Goal: Navigation & Orientation: Find specific page/section

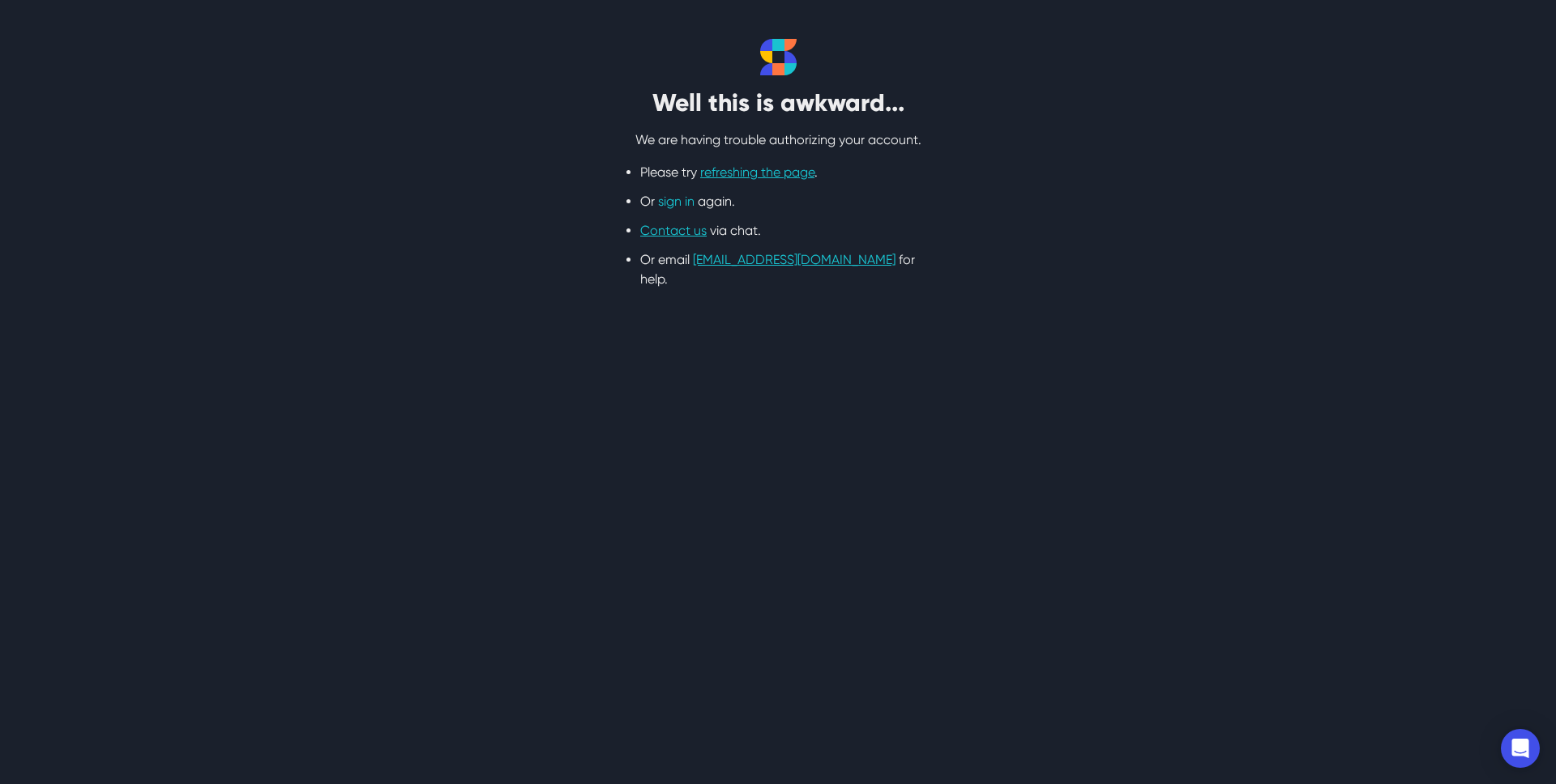
click at [687, 204] on link "sign in" at bounding box center [675, 201] width 36 height 16
click at [669, 202] on link "sign in" at bounding box center [675, 201] width 36 height 16
click at [841, 189] on ul "Please try refreshing the page . Or sign in again. Contact us via chat. Or emai…" at bounding box center [778, 225] width 275 height 127
click at [772, 168] on link "refreshing the page" at bounding box center [758, 172] width 115 height 16
